Goal: Find specific page/section: Find specific page/section

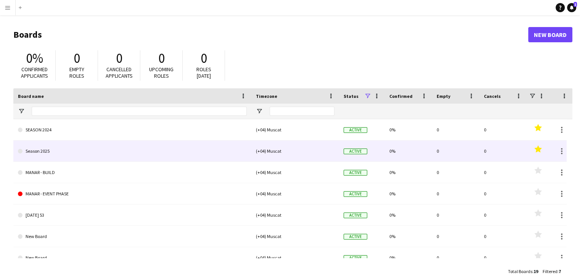
click at [99, 145] on link "Season 2025" at bounding box center [132, 151] width 229 height 21
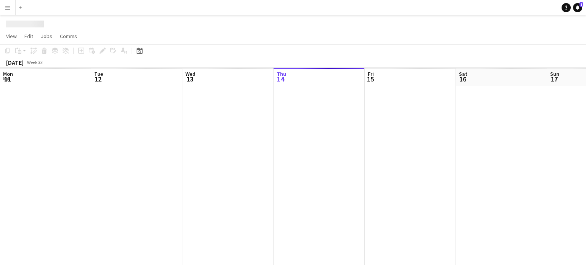
scroll to position [0, 182]
